Goal: Task Accomplishment & Management: Complete application form

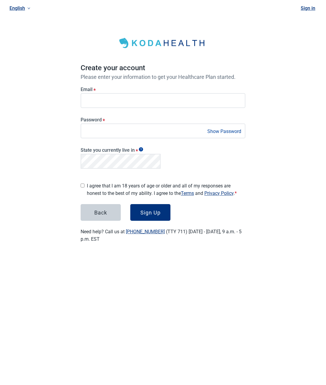
click at [94, 123] on div "Password * Show Password" at bounding box center [163, 127] width 165 height 21
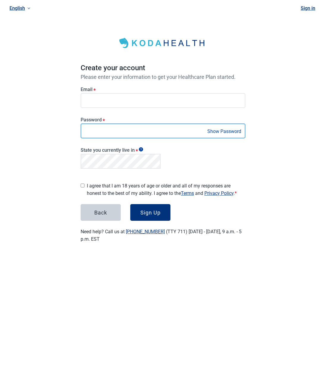
click at [130, 204] on button "Sign Up" at bounding box center [150, 212] width 40 height 17
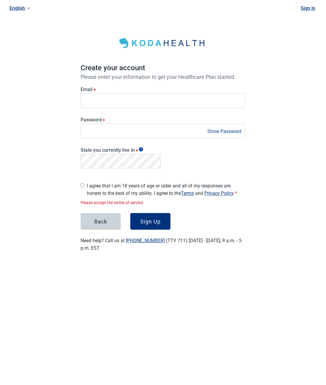
click at [96, 185] on label "I agree that I am 18 years of age or older and all of my responses are honest t…" at bounding box center [166, 189] width 159 height 15
click at [84, 185] on input "I agree that I am 18 years of age or older and all of my responses are honest t…" at bounding box center [83, 186] width 4 height 4
checkbox input "true"
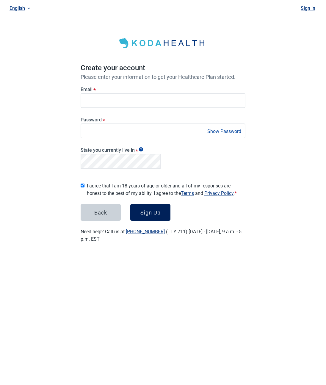
click at [140, 212] on div "Sign Up" at bounding box center [150, 212] width 20 height 6
